Goal: Task Accomplishment & Management: Manage account settings

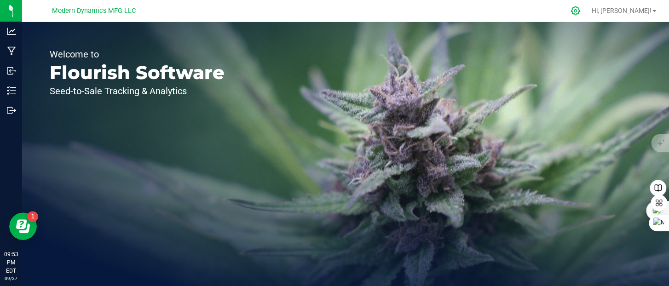
click at [580, 12] on icon at bounding box center [575, 10] width 9 height 9
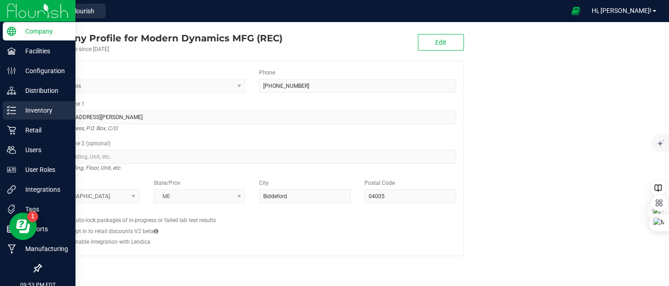
click at [13, 111] on icon at bounding box center [11, 110] width 9 height 9
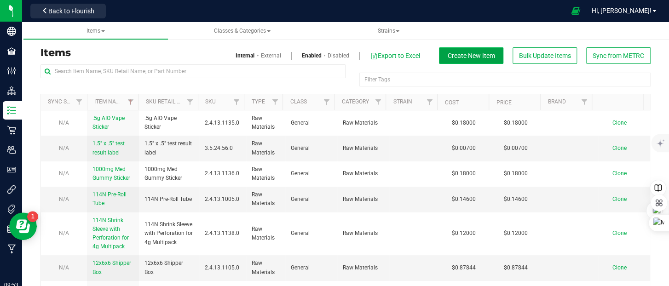
click at [450, 56] on span "Create New Item" at bounding box center [471, 55] width 47 height 7
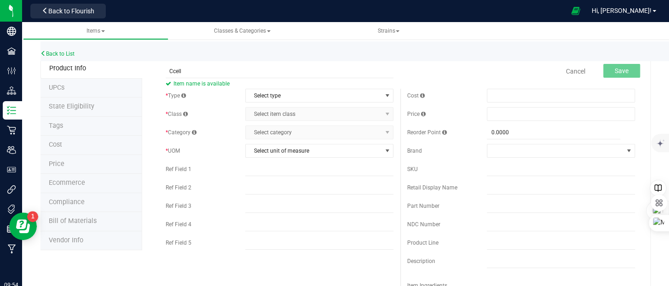
type input "Ccell 1g 510 Cart"
click at [312, 95] on span "Select type" at bounding box center [314, 95] width 136 height 13
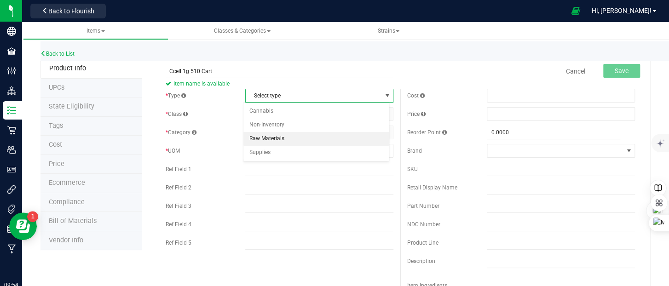
click at [296, 135] on li "Raw Materials" at bounding box center [316, 139] width 145 height 14
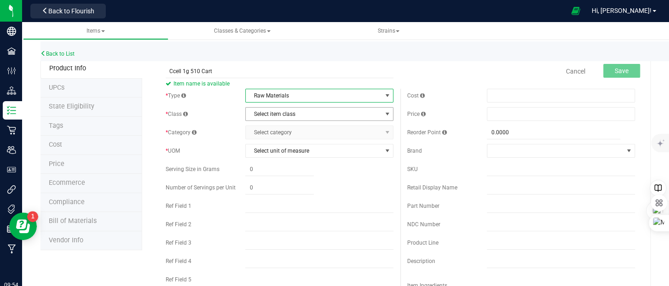
click at [296, 117] on span "Select item class" at bounding box center [314, 114] width 136 height 13
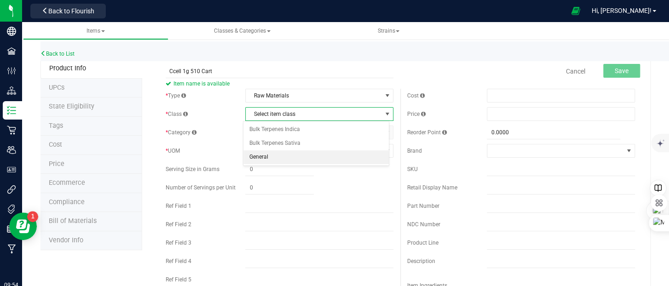
click at [288, 154] on li "General" at bounding box center [316, 158] width 145 height 14
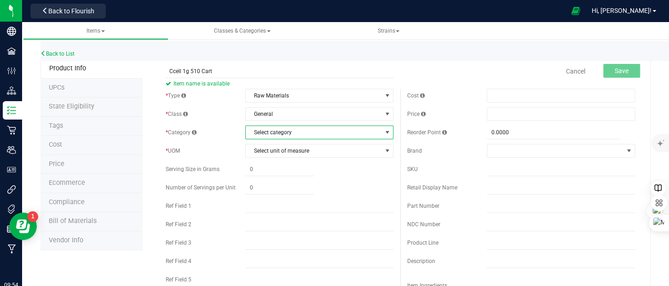
click at [288, 133] on span "Select category" at bounding box center [314, 132] width 136 height 13
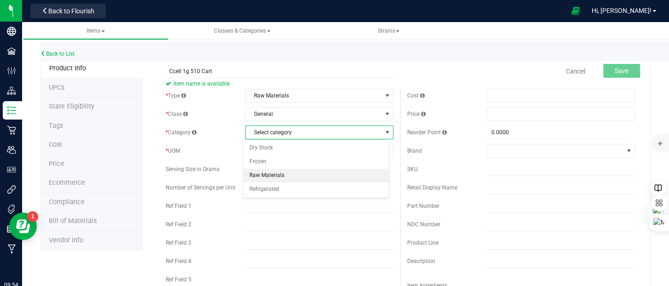
click at [282, 173] on li "Raw Materials" at bounding box center [316, 176] width 145 height 14
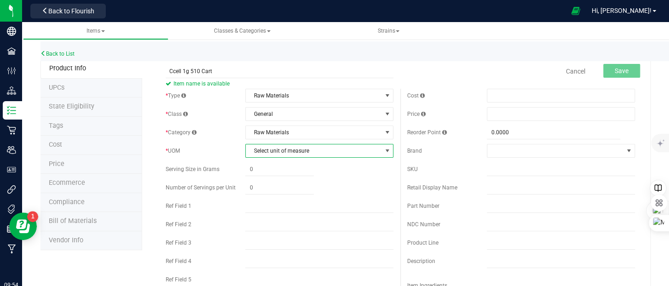
click at [285, 151] on span "Select unit of measure" at bounding box center [314, 151] width 136 height 13
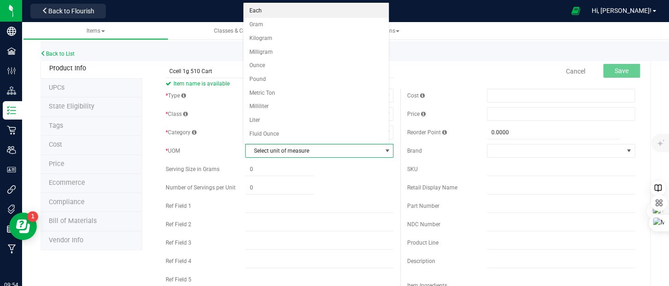
click at [261, 12] on li "Each" at bounding box center [316, 11] width 145 height 14
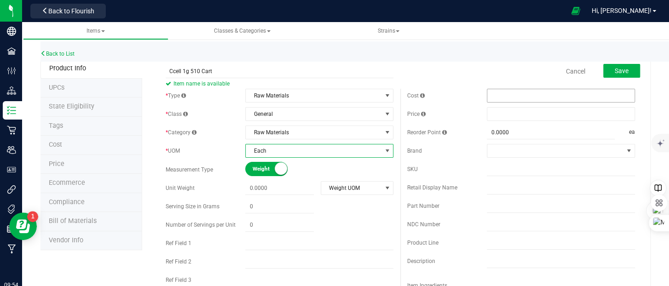
click at [514, 91] on span at bounding box center [561, 96] width 148 height 14
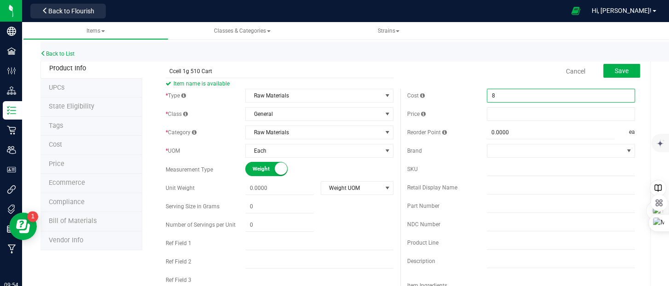
type input "80"
type input "$80.00000"
click at [497, 113] on span at bounding box center [561, 114] width 148 height 14
drag, startPoint x: 524, startPoint y: 97, endPoint x: 427, endPoint y: 94, distance: 97.2
click at [427, 94] on div "Cost $80.00000 80" at bounding box center [521, 96] width 228 height 14
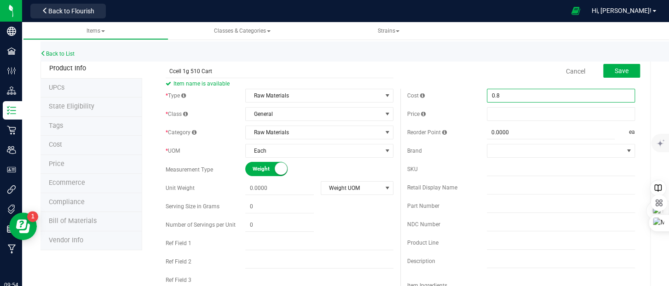
type input "0.80"
drag, startPoint x: 500, startPoint y: 92, endPoint x: 477, endPoint y: 93, distance: 22.6
click at [477, 93] on div "Cost $80.00000 0.80" at bounding box center [521, 96] width 228 height 14
type input "$0.80000"
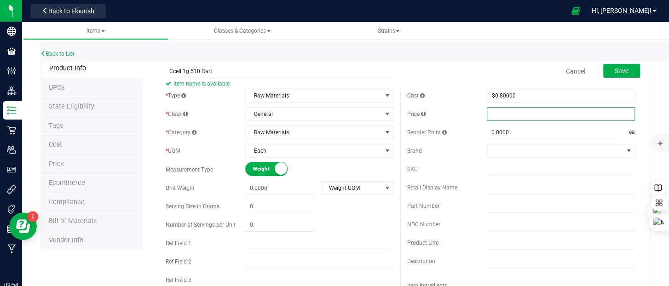
click at [511, 112] on span at bounding box center [561, 114] width 148 height 14
paste input "0.8"
type input "0.8"
type input "$0.80000"
click at [466, 135] on div "Reorder Point" at bounding box center [447, 132] width 80 height 8
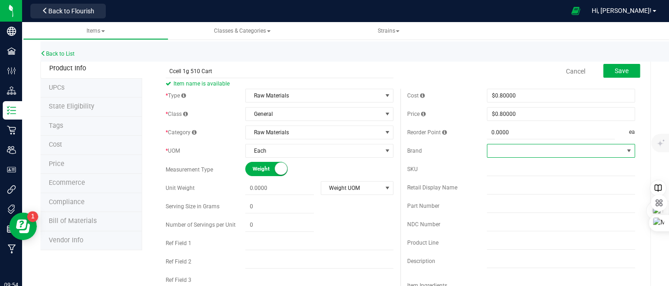
click at [499, 150] on span at bounding box center [555, 151] width 136 height 13
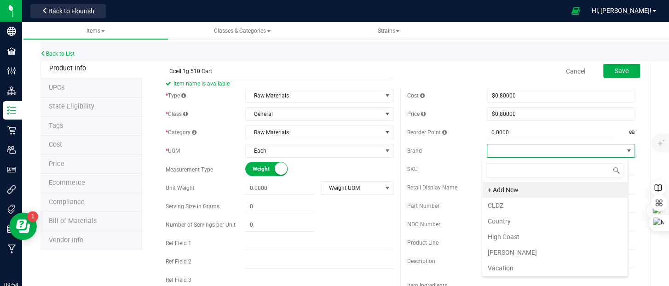
scroll to position [13, 146]
click at [512, 220] on li "Country" at bounding box center [554, 222] width 145 height 16
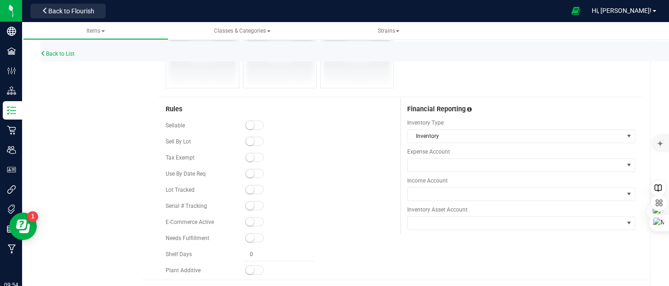
scroll to position [368, 0]
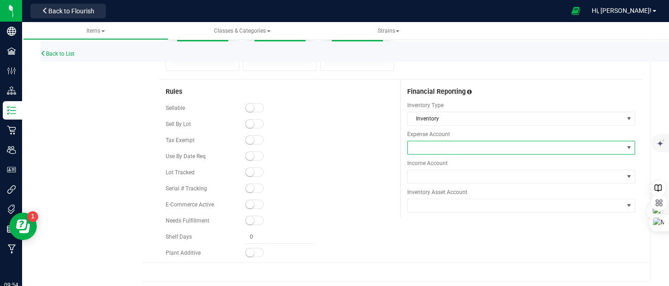
click at [476, 150] on span at bounding box center [515, 147] width 215 height 13
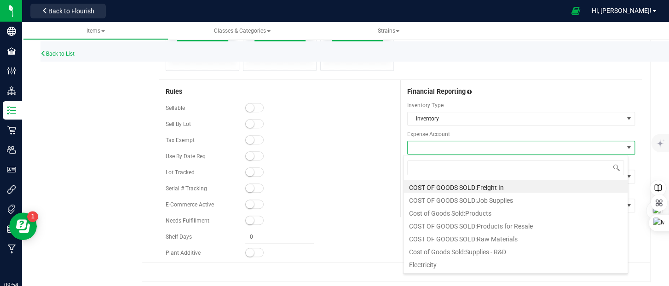
scroll to position [13, 225]
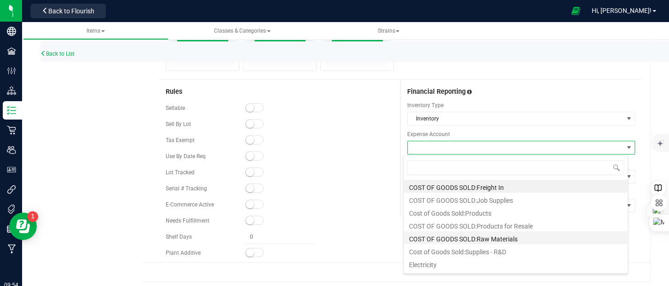
click at [484, 238] on li "COST OF GOODS SOLD:Raw Materials" at bounding box center [516, 238] width 224 height 13
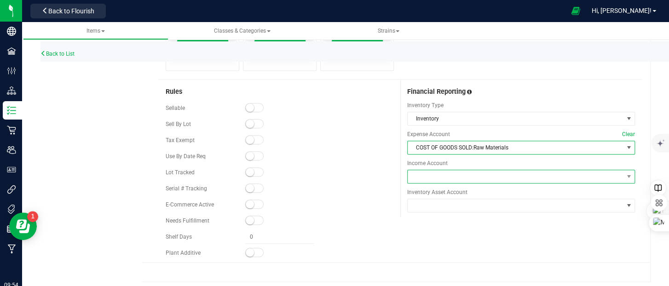
click at [456, 176] on span at bounding box center [515, 176] width 215 height 13
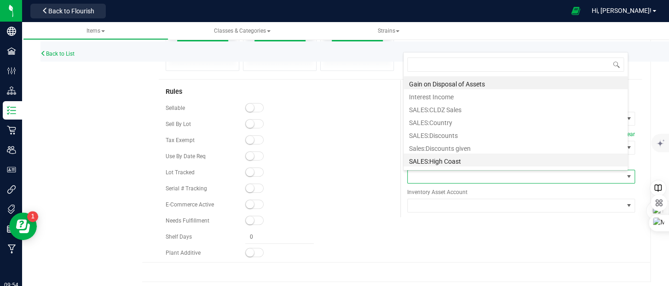
scroll to position [37, 0]
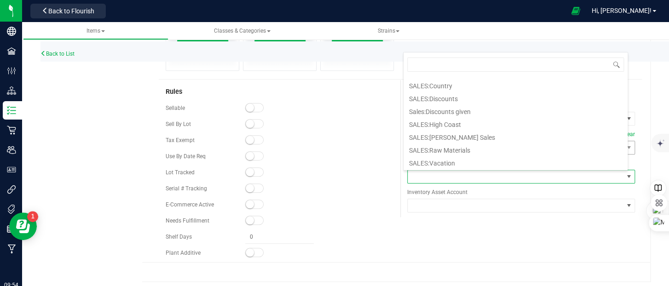
click at [460, 148] on li "SALES:Raw Materials" at bounding box center [516, 149] width 224 height 13
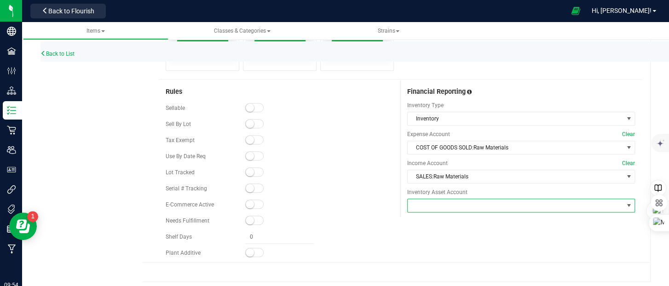
click at [457, 205] on span at bounding box center [515, 205] width 215 height 13
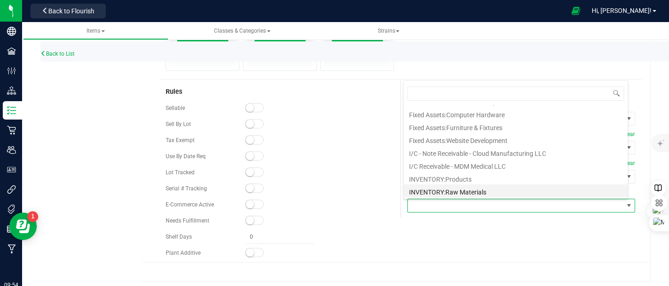
click at [458, 191] on li "INVENTORY:Raw Materials" at bounding box center [516, 191] width 224 height 13
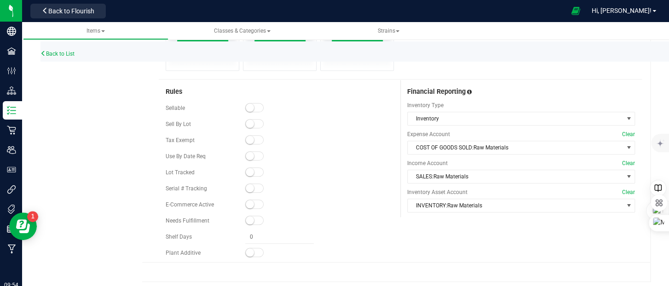
click at [258, 108] on span at bounding box center [254, 107] width 18 height 9
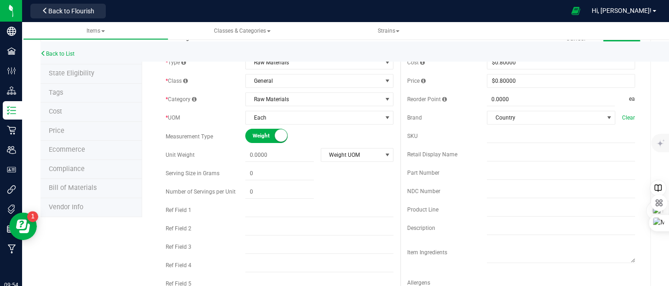
scroll to position [0, 0]
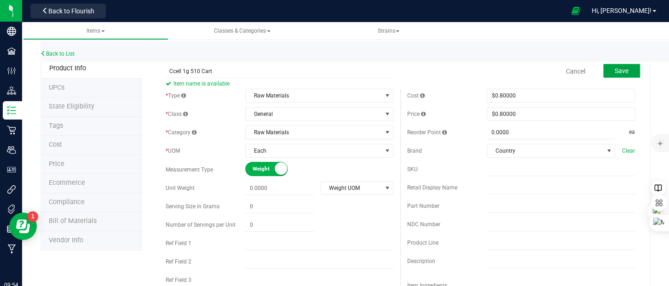
click at [622, 67] on button "Save" at bounding box center [621, 71] width 37 height 14
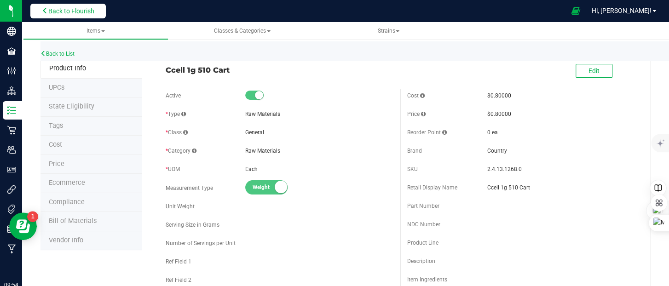
click at [66, 9] on span "Back to Flourish" at bounding box center [71, 10] width 46 height 7
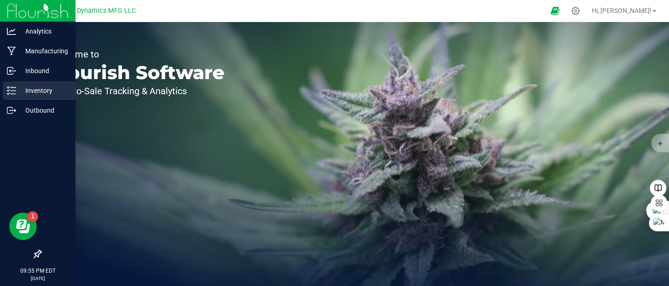
click at [15, 91] on line at bounding box center [13, 91] width 5 height 0
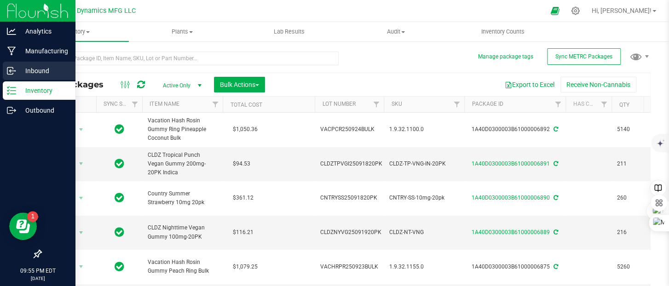
click at [9, 68] on icon at bounding box center [11, 70] width 9 height 9
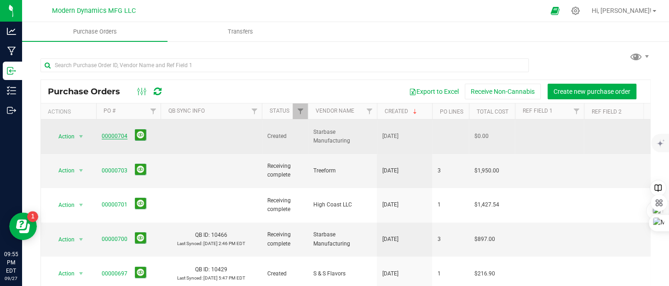
click at [110, 133] on link "00000704" at bounding box center [115, 136] width 26 height 6
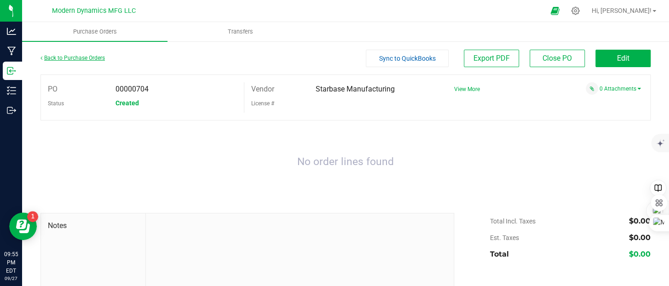
click at [57, 55] on link "Back to Purchase Orders" at bounding box center [73, 58] width 64 height 6
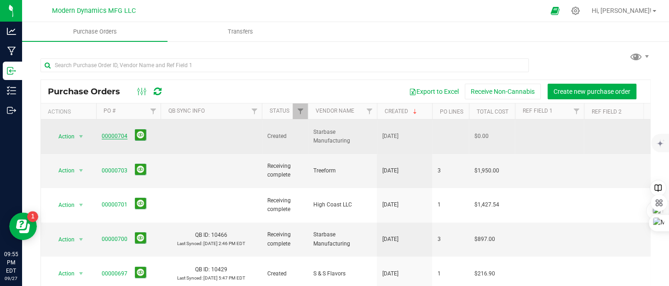
click at [108, 133] on link "00000704" at bounding box center [115, 136] width 26 height 6
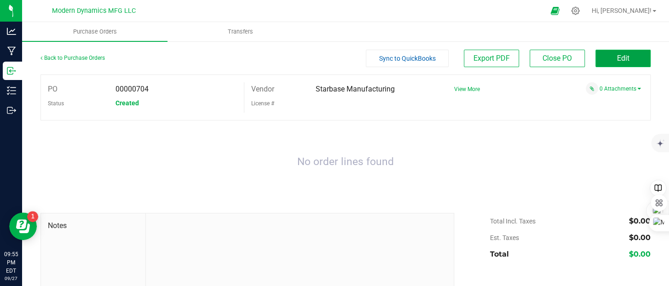
click at [606, 58] on button "Edit" at bounding box center [623, 58] width 55 height 17
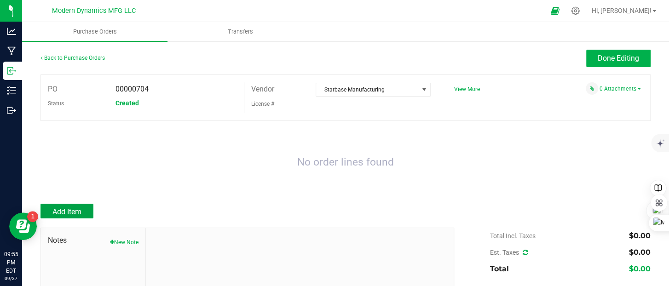
click at [64, 208] on button "Add Item" at bounding box center [67, 211] width 53 height 15
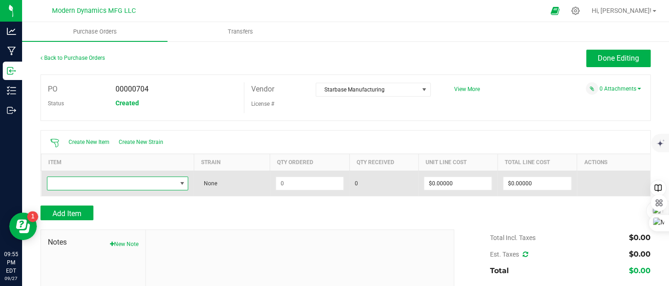
click at [95, 182] on span "NO DATA FOUND" at bounding box center [111, 183] width 129 height 13
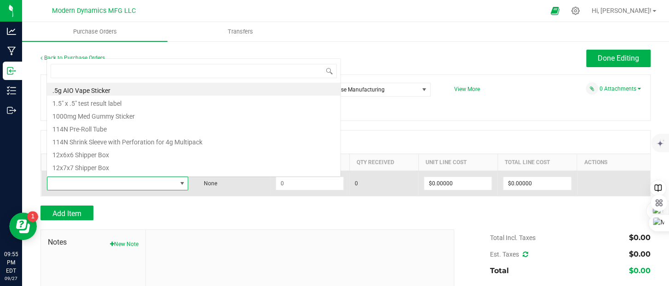
scroll to position [13, 138]
type input "cce"
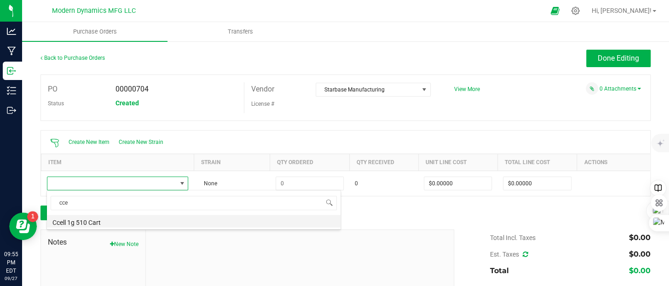
click at [87, 221] on li "Ccell 1g 510 Cart" at bounding box center [194, 221] width 294 height 13
type input "$0.80000"
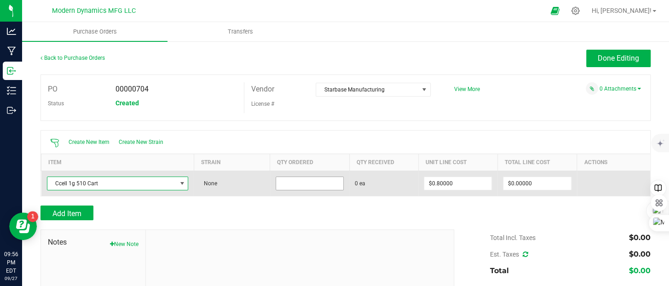
click at [299, 186] on input at bounding box center [309, 183] width 67 height 13
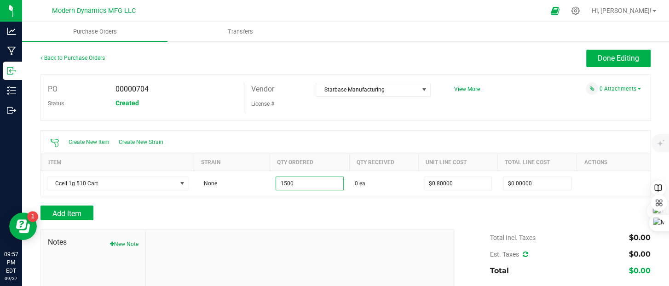
type input "1500 ea"
click at [333, 200] on div at bounding box center [346, 201] width 610 height 9
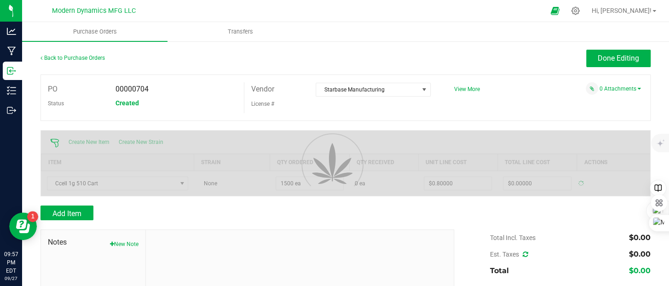
type input "$1,200.00000"
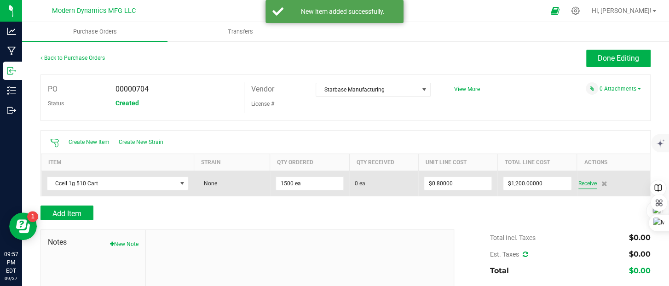
click at [581, 183] on span "Receive" at bounding box center [588, 183] width 18 height 11
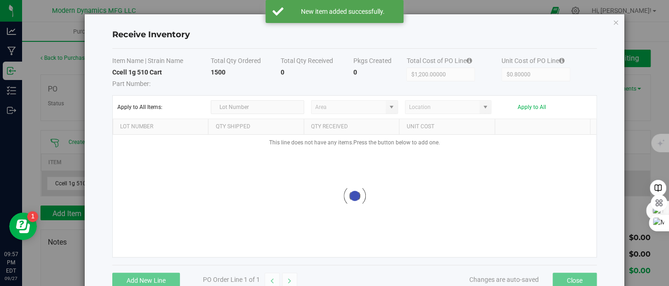
type input "AU storage"
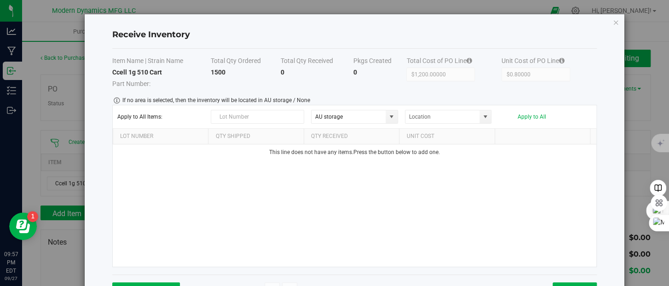
scroll to position [32, 0]
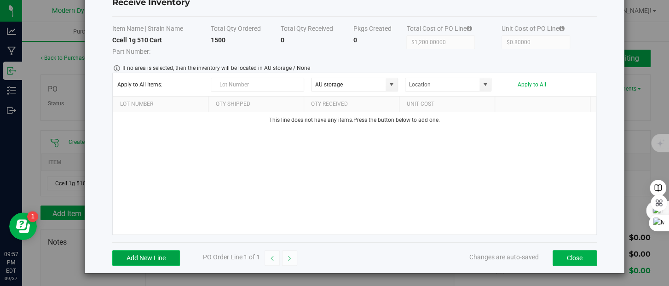
click at [167, 260] on button "Add New Line" at bounding box center [146, 258] width 68 height 16
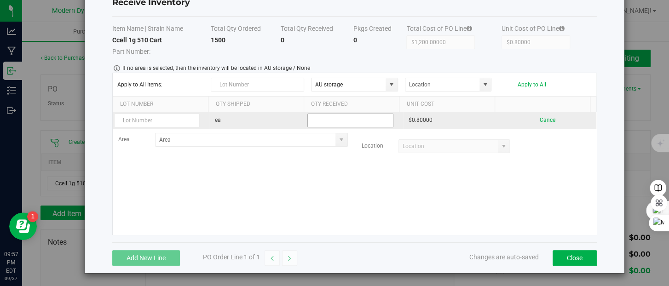
click at [321, 120] on input at bounding box center [350, 120] width 85 height 13
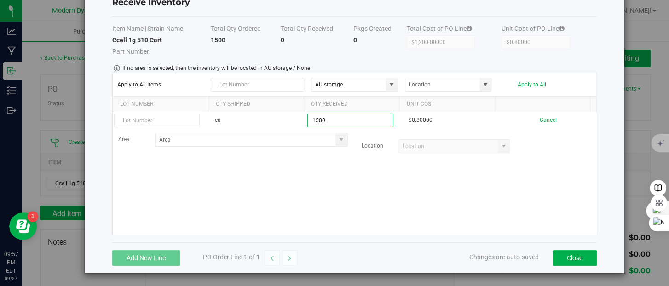
type input "1500 ea"
click at [374, 173] on kendo-grid-list "ea 1500 ea $0.80000 Cancel Area Location" at bounding box center [355, 173] width 484 height 122
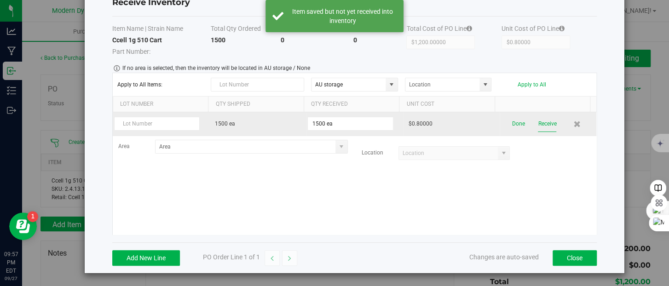
click at [539, 123] on button "Receive" at bounding box center [547, 124] width 18 height 16
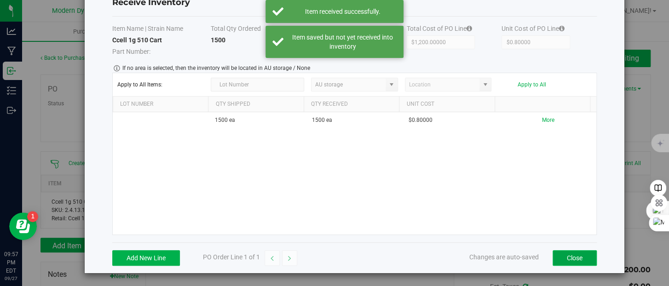
click at [571, 256] on button "Close" at bounding box center [575, 258] width 44 height 16
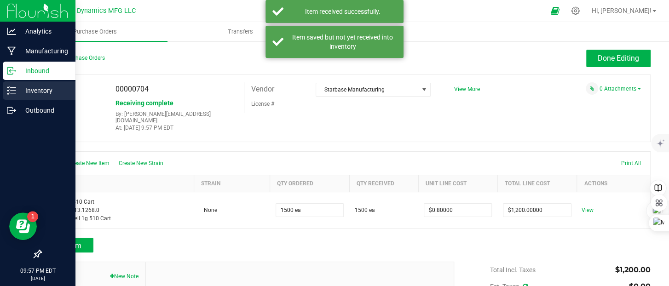
click at [11, 94] on icon at bounding box center [11, 90] width 9 height 9
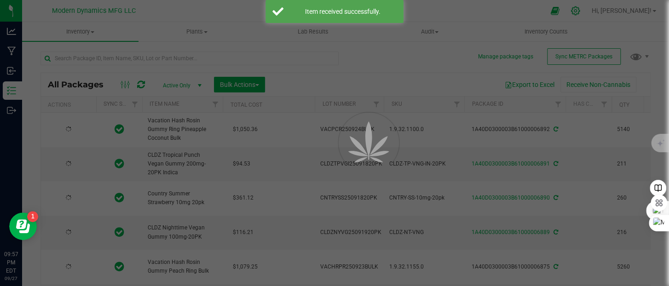
type input "[DATE]"
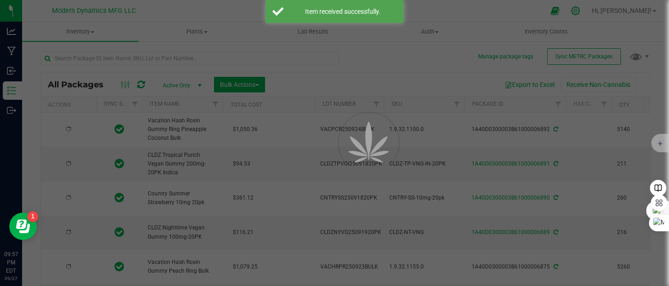
type input "[DATE]"
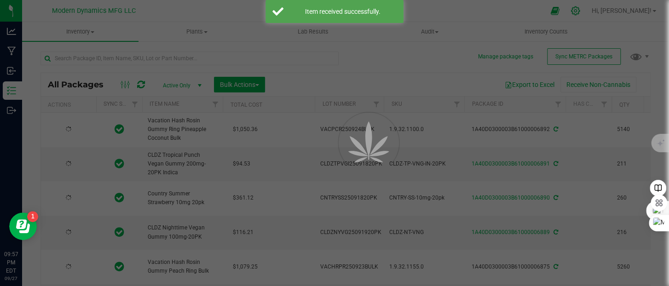
type input "[DATE]"
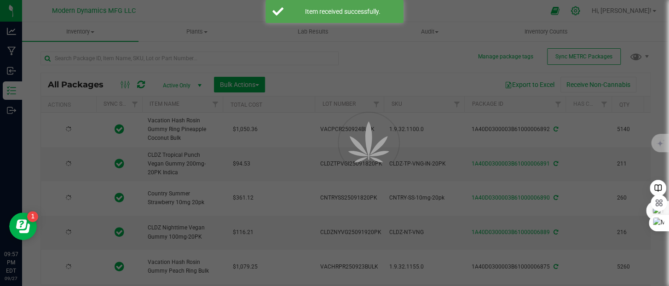
type input "[DATE]"
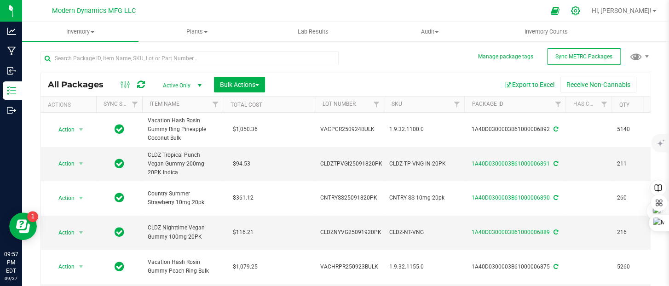
click at [580, 10] on icon at bounding box center [576, 11] width 10 height 10
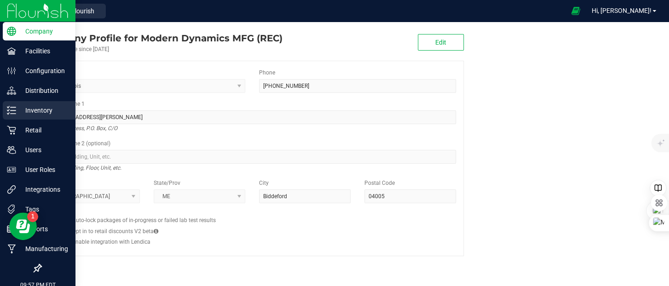
click at [12, 110] on icon at bounding box center [11, 110] width 9 height 9
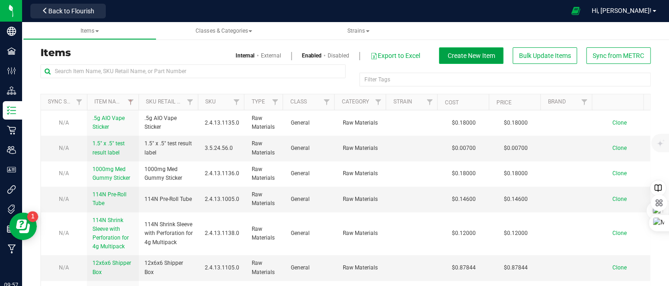
click at [466, 54] on span "Create New Item" at bounding box center [471, 55] width 47 height 7
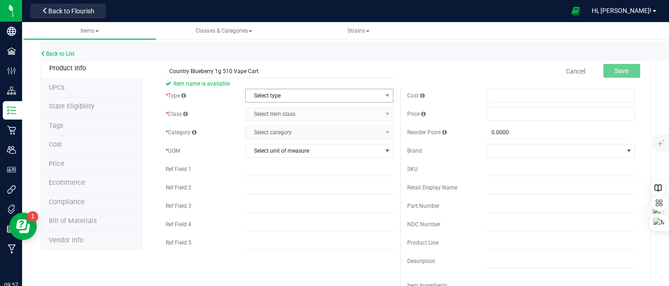
type input "Country Blueberry 1g 510 Vape Cart"
click at [290, 92] on span "Select type" at bounding box center [314, 95] width 136 height 13
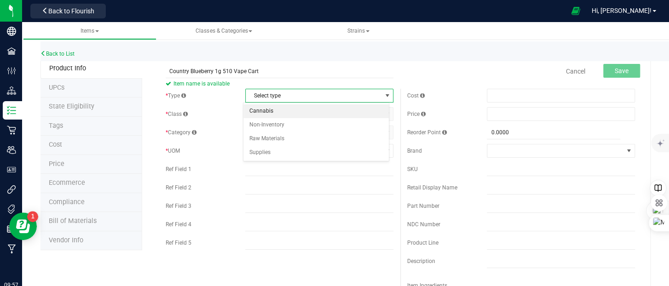
click at [289, 110] on li "Cannabis" at bounding box center [316, 111] width 145 height 14
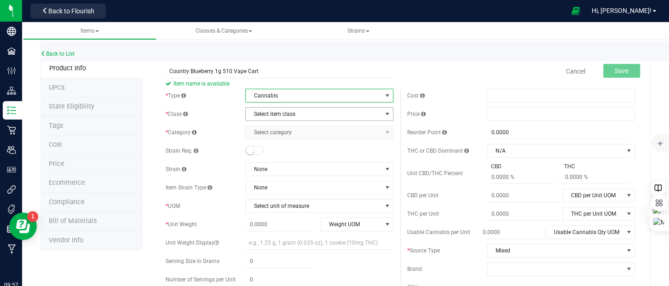
click at [290, 113] on span "Select item class" at bounding box center [314, 114] width 136 height 13
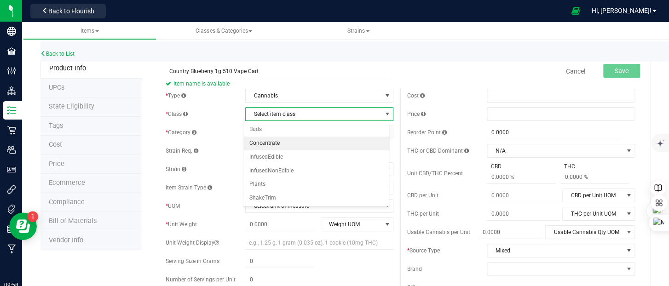
click at [290, 145] on li "Concentrate" at bounding box center [316, 144] width 145 height 14
click at [290, 135] on span "Select category" at bounding box center [314, 132] width 136 height 13
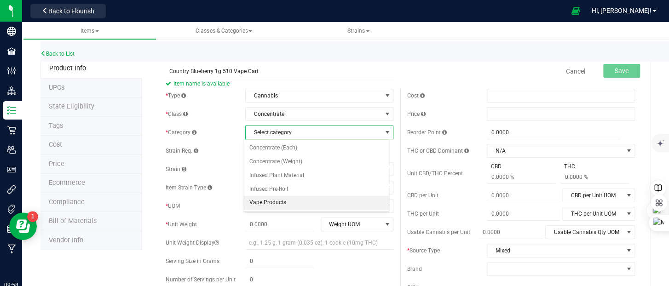
click at [289, 202] on li "Vape Products" at bounding box center [316, 203] width 145 height 14
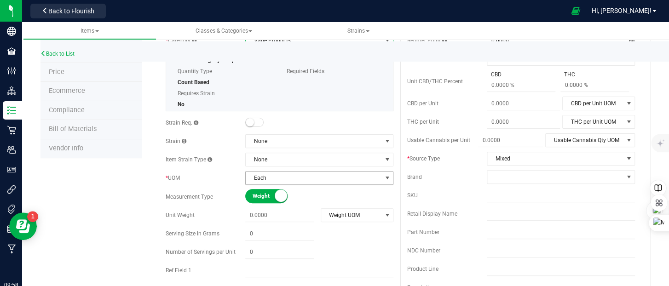
scroll to position [138, 0]
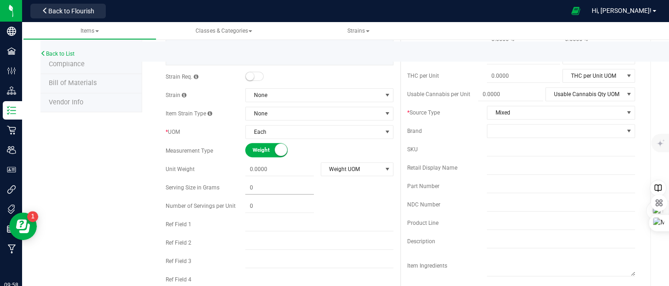
click at [277, 187] on span at bounding box center [279, 187] width 69 height 13
type input "1"
type input "1.0000"
click at [336, 207] on div at bounding box center [319, 206] width 148 height 13
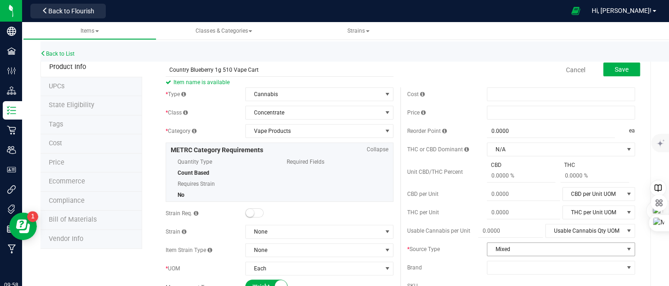
scroll to position [0, 0]
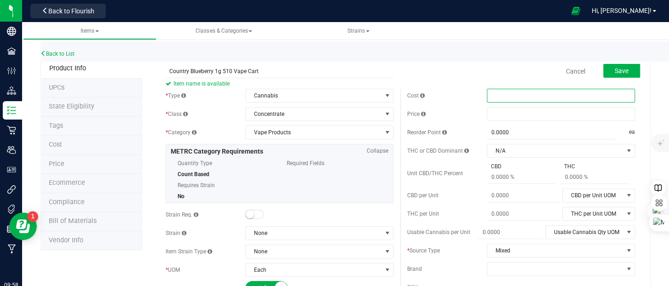
click at [510, 98] on span at bounding box center [561, 96] width 148 height 14
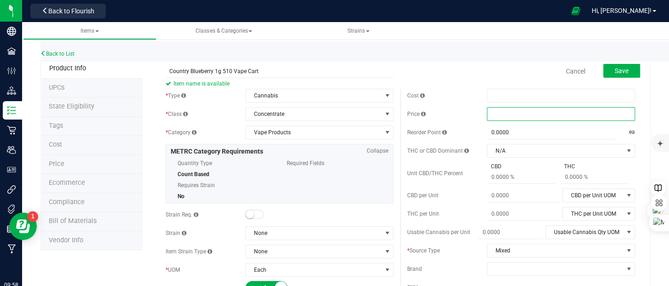
click at [503, 116] on span at bounding box center [561, 114] width 148 height 14
type input "14."
type input "$14.00000"
click at [477, 68] on div "Cancel Save" at bounding box center [521, 71] width 242 height 23
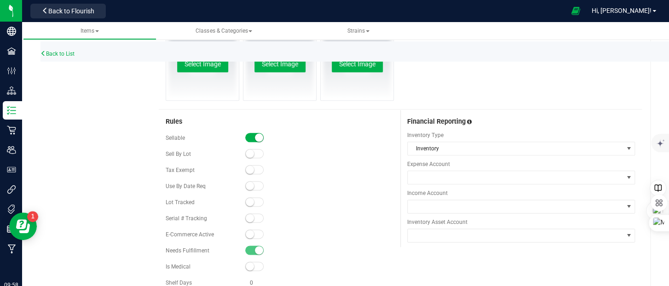
scroll to position [506, 0]
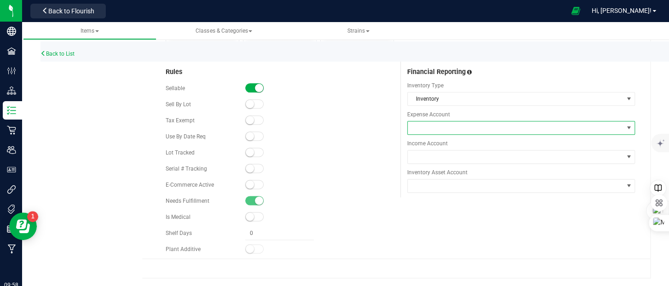
click at [454, 128] on span at bounding box center [515, 128] width 215 height 13
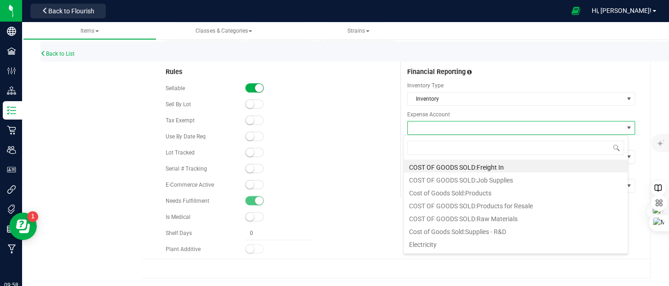
scroll to position [13, 225]
click at [478, 204] on li "COST OF GOODS SOLD:Products for Resale" at bounding box center [516, 204] width 224 height 13
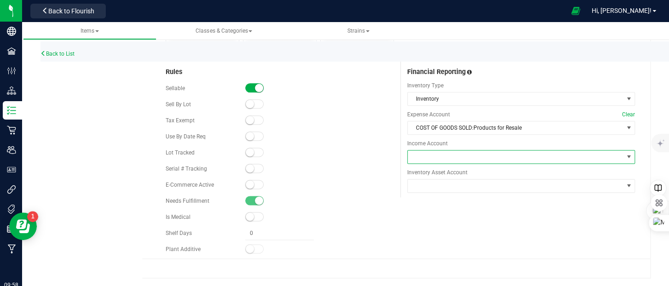
click at [459, 155] on span at bounding box center [515, 157] width 215 height 13
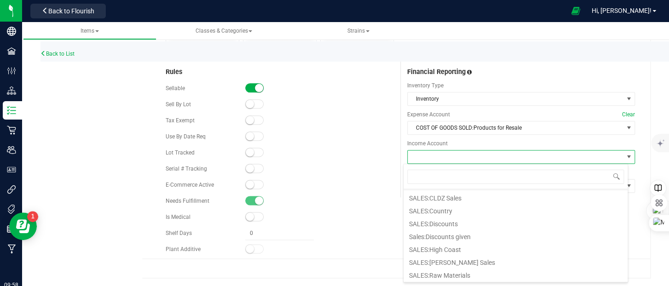
scroll to position [37, 0]
click at [466, 199] on li "SALES:Country" at bounding box center [516, 197] width 224 height 13
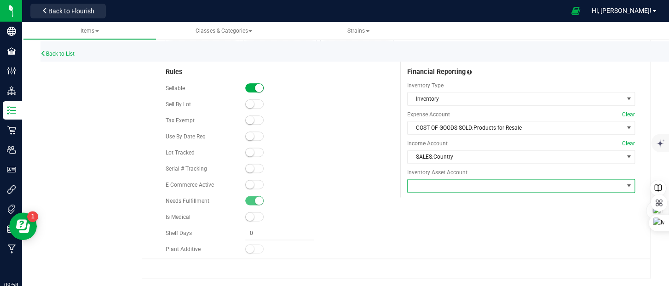
click at [468, 192] on span at bounding box center [515, 186] width 215 height 13
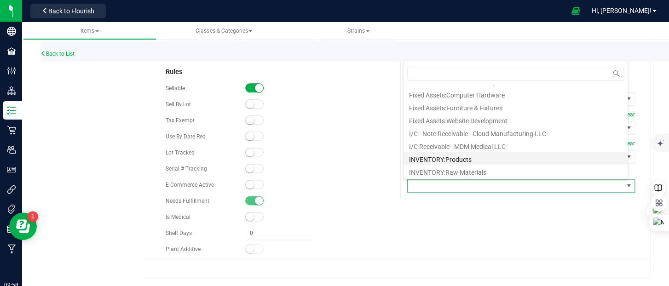
click at [471, 160] on li "INVENTORY:Products" at bounding box center [516, 158] width 224 height 13
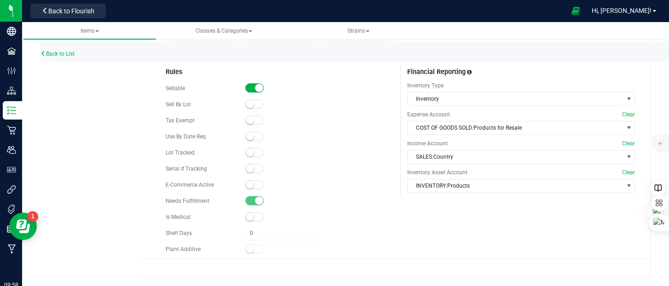
click at [253, 154] on span at bounding box center [254, 152] width 18 height 9
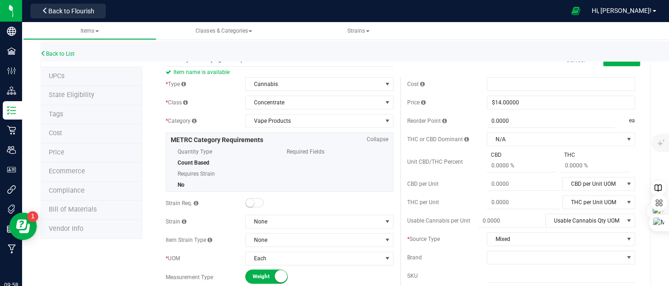
scroll to position [0, 0]
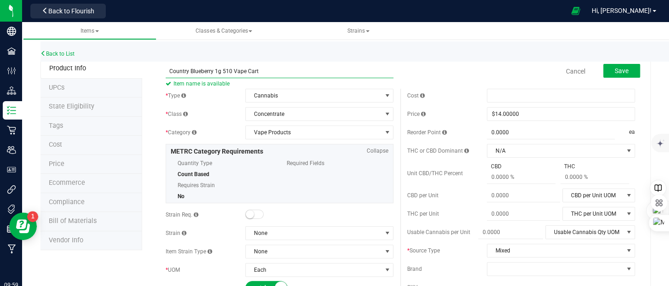
drag, startPoint x: 256, startPoint y: 70, endPoint x: 168, endPoint y: 71, distance: 88.9
click at [168, 71] on input "Country Blueberry 1g 510 Vape Cart" at bounding box center [280, 71] width 228 height 14
click at [615, 74] on span "Save" at bounding box center [622, 70] width 14 height 7
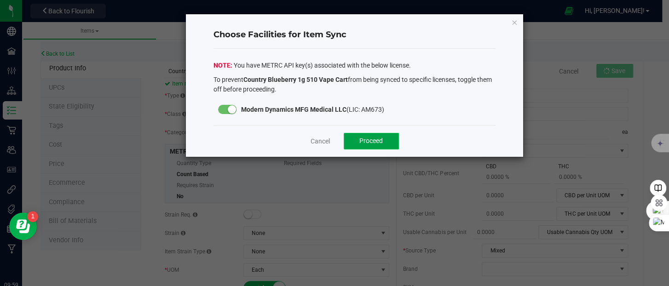
click at [383, 143] on button "Proceed" at bounding box center [371, 141] width 55 height 17
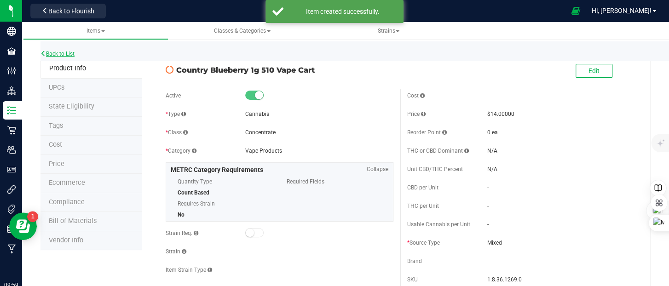
click at [64, 52] on link "Back to List" at bounding box center [58, 54] width 34 height 6
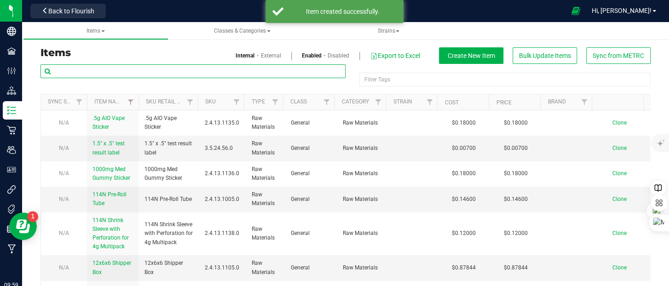
click at [133, 73] on input "text" at bounding box center [193, 71] width 305 height 14
paste input "Country Blueberry 1g 510 Vape Cart"
type input "Country Blueberry 1g 510 Vape Cart"
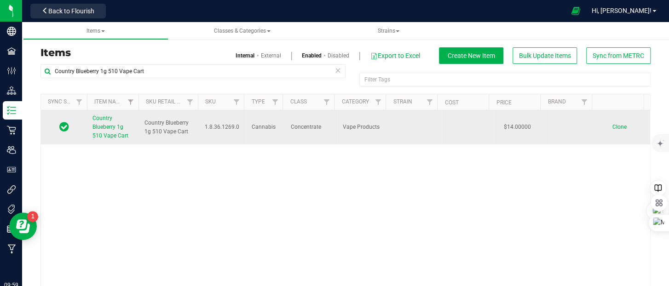
click at [613, 126] on span "Clone" at bounding box center [620, 127] width 14 height 6
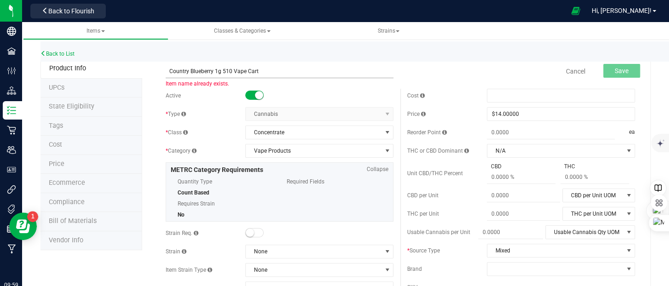
click at [210, 72] on input "Country Blueberry 1g 510 Vape Cart" at bounding box center [280, 71] width 228 height 14
type input "Country Strawberry 1g 510 Vape Cart"
click at [615, 73] on span "Save" at bounding box center [622, 70] width 14 height 7
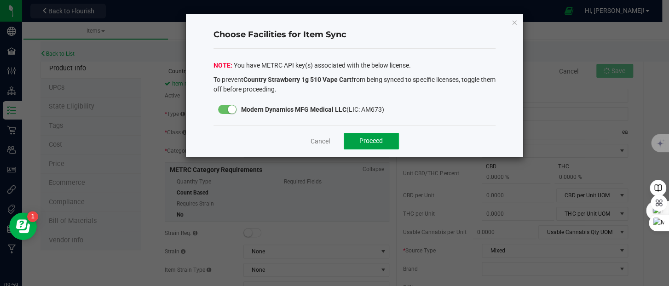
click at [373, 141] on span "Proceed" at bounding box center [371, 140] width 23 height 7
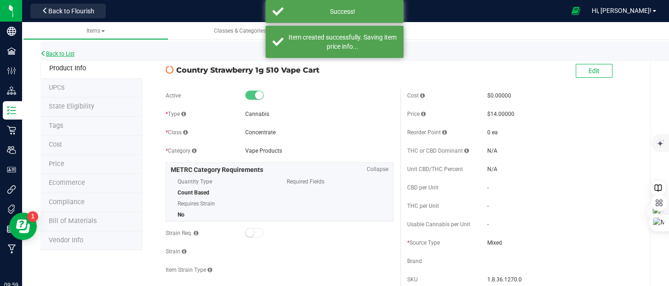
click at [58, 53] on link "Back to List" at bounding box center [58, 54] width 34 height 6
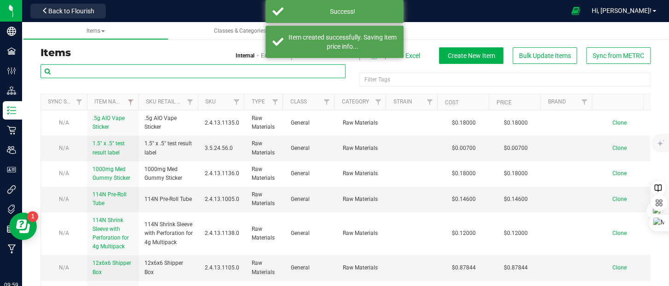
click at [161, 71] on input "text" at bounding box center [193, 71] width 305 height 14
paste input "Country Blueberry 1g 510 Vape Cart"
type input "Country Blueberry 1g 510 Vape Cart"
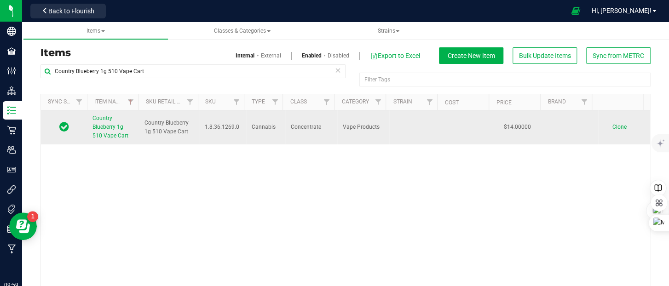
click at [614, 125] on link "Clone" at bounding box center [624, 127] width 23 height 6
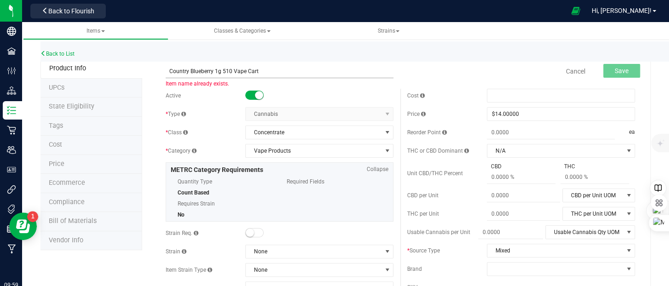
click at [212, 71] on input "Country Blueberry 1g 510 Vape Cart" at bounding box center [280, 71] width 228 height 14
click at [190, 72] on input "Country watermelon 1g 510 Vape Cart" at bounding box center [280, 71] width 228 height 14
click at [296, 71] on input "Country Watermelon 1g 510 Vape Cart" at bounding box center [280, 71] width 228 height 14
type input "Country Watermelon 1g 510 Vape Cart"
click at [616, 69] on span "Save" at bounding box center [622, 70] width 14 height 7
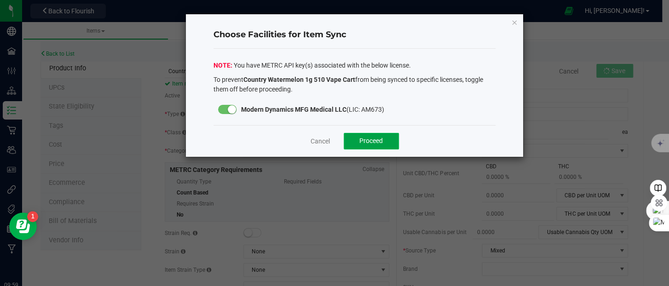
click at [383, 139] on button "Proceed" at bounding box center [371, 141] width 55 height 17
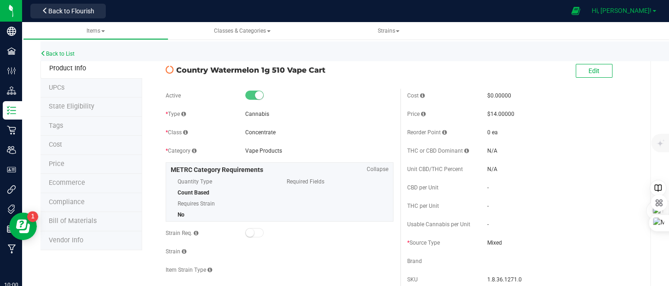
click at [655, 11] on span at bounding box center [655, 11] width 4 height 2
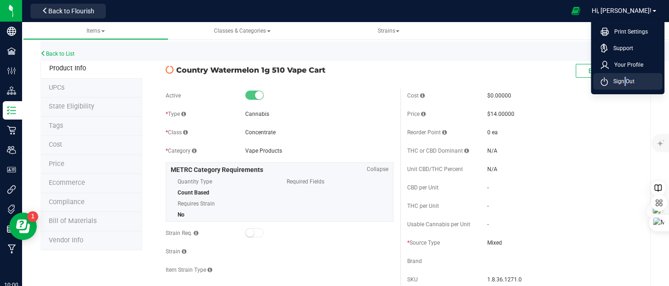
click at [622, 78] on span "Sign Out" at bounding box center [621, 81] width 27 height 9
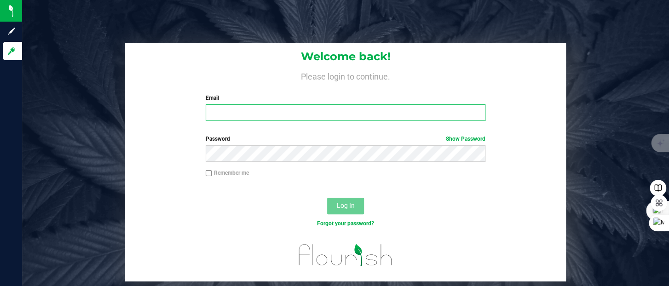
click at [298, 115] on input "Email" at bounding box center [346, 112] width 280 height 17
type input "[PERSON_NAME][EMAIL_ADDRESS][DOMAIN_NAME]"
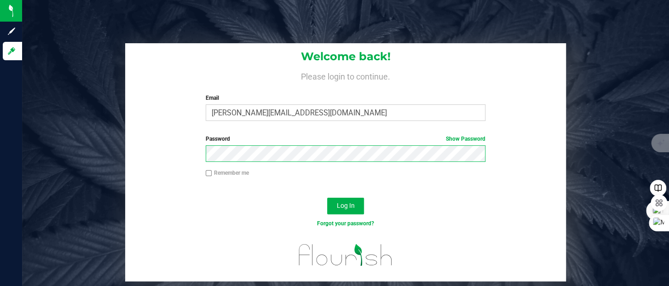
click at [327, 198] on button "Log In" at bounding box center [345, 206] width 37 height 17
